Goal: Task Accomplishment & Management: Use online tool/utility

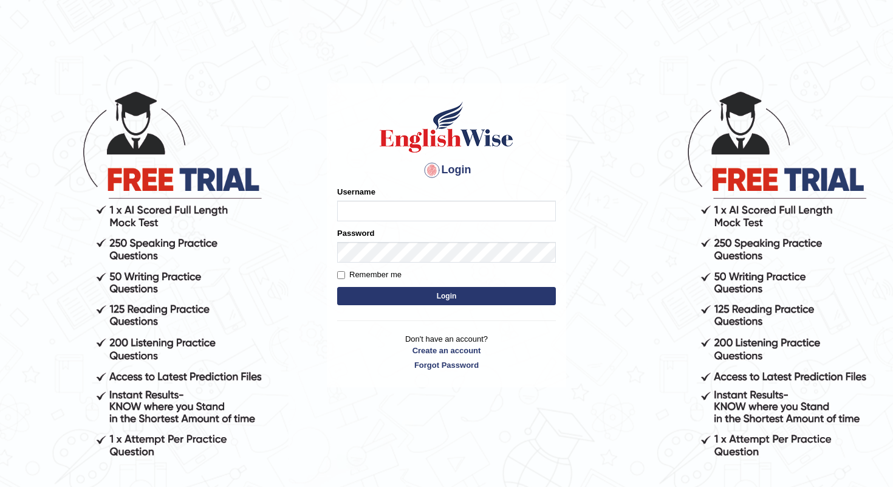
type input "shanti"
click at [449, 292] on button "Login" at bounding box center [446, 296] width 219 height 18
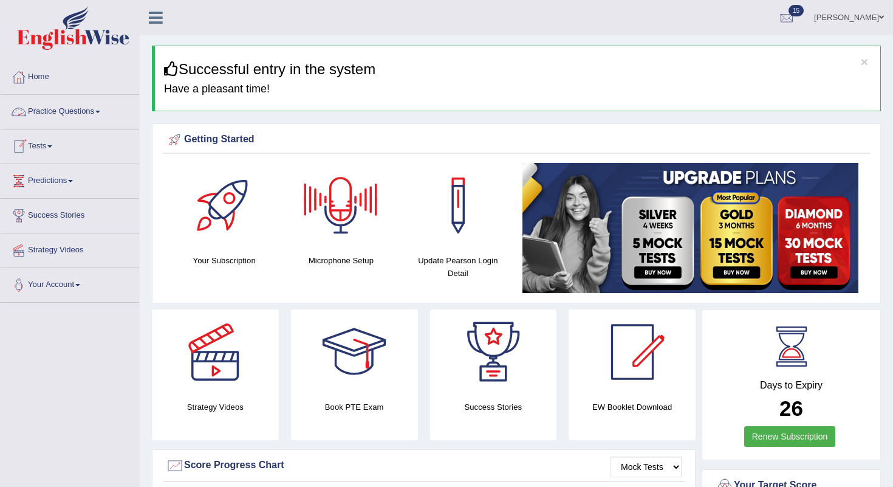
click at [38, 145] on link "Tests" at bounding box center [70, 144] width 139 height 30
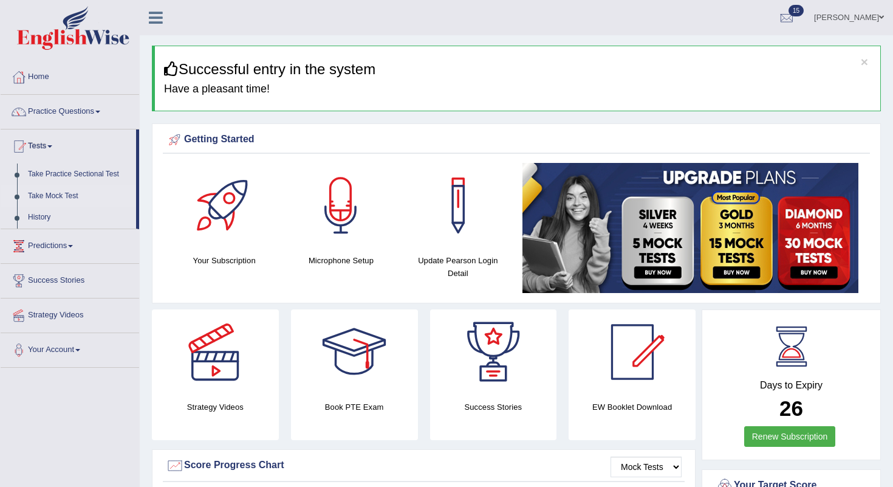
click at [47, 196] on link "Take Mock Test" at bounding box center [79, 196] width 114 height 22
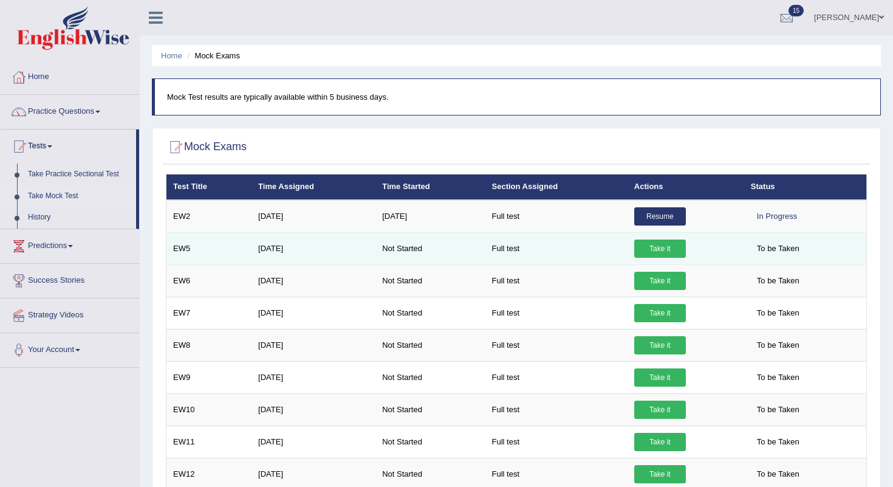
click at [664, 248] on link "Take it" at bounding box center [660, 248] width 52 height 18
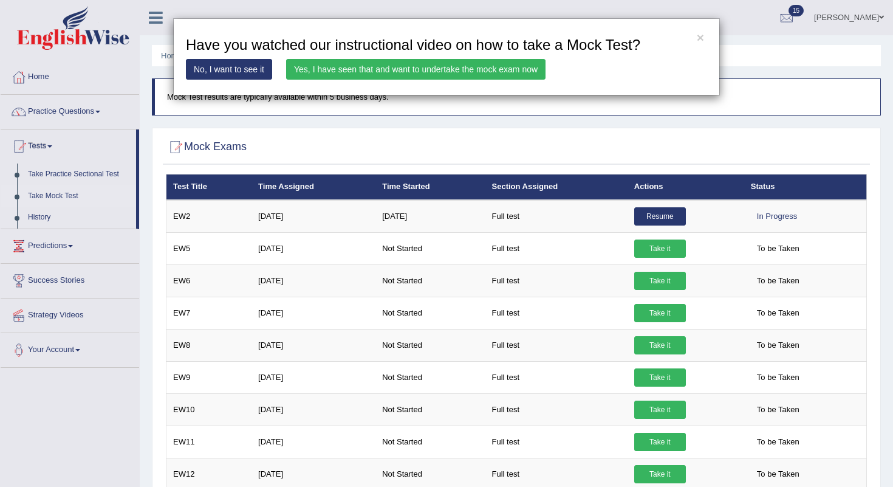
click at [403, 69] on link "Yes, I have seen that and want to undertake the mock exam now" at bounding box center [415, 69] width 259 height 21
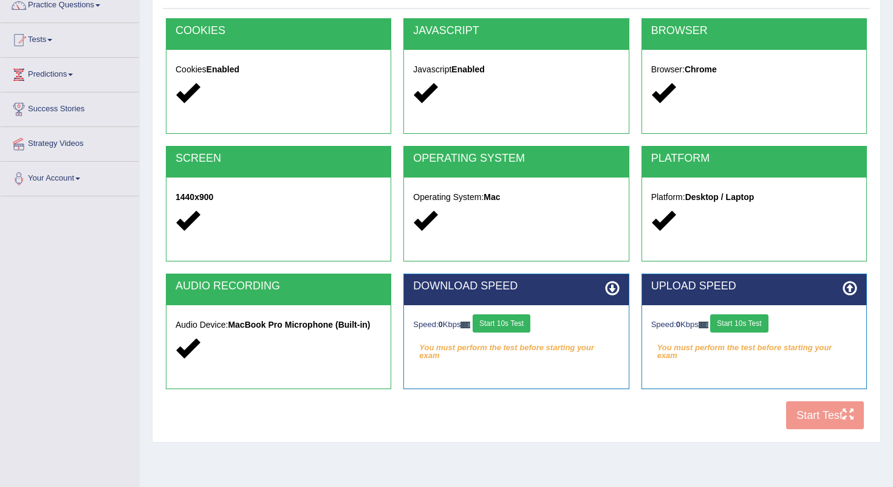
scroll to position [151, 0]
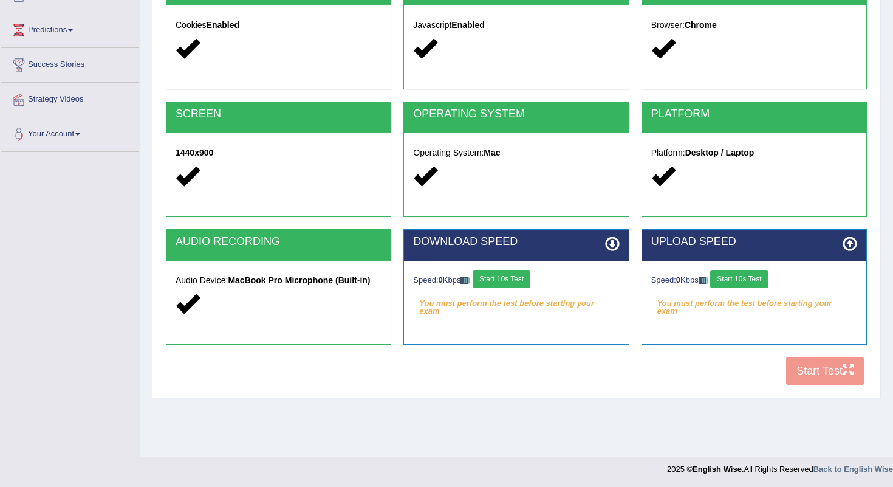
click at [498, 279] on button "Start 10s Test" at bounding box center [502, 279] width 58 height 18
click at [747, 279] on button "Start 10s Test" at bounding box center [739, 279] width 58 height 18
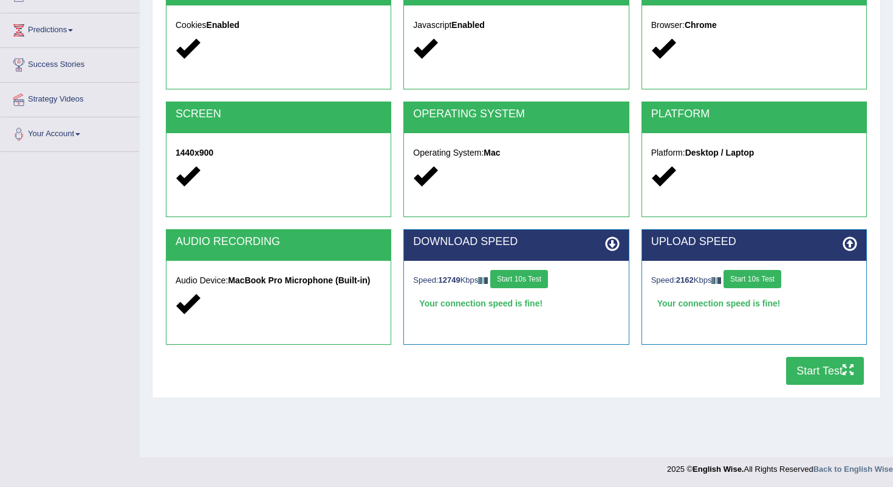
click at [813, 371] on button "Start Test" at bounding box center [825, 371] width 78 height 28
